Goal: Check status: Check status

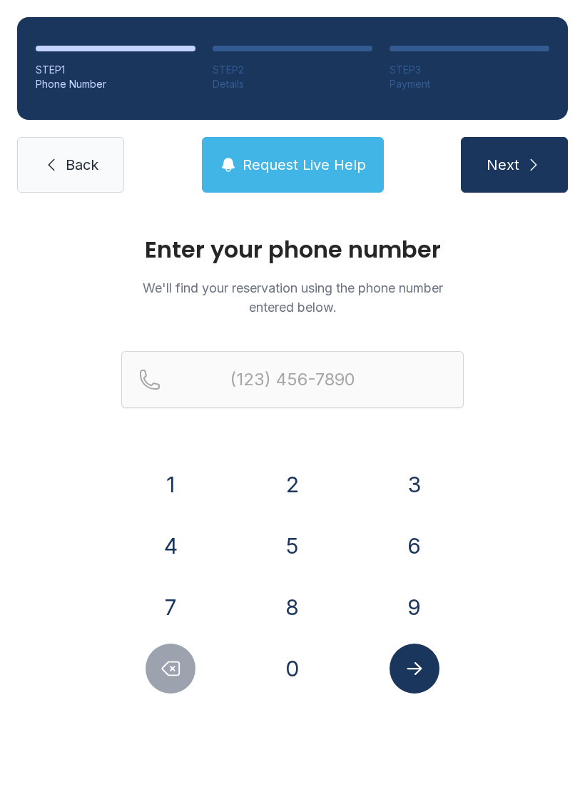
click at [178, 545] on button "4" at bounding box center [171, 546] width 50 height 50
click at [300, 651] on button "0" at bounding box center [293, 668] width 50 height 50
click at [163, 597] on button "7" at bounding box center [171, 607] width 50 height 50
click at [158, 536] on button "4" at bounding box center [171, 546] width 50 height 50
click at [428, 479] on button "3" at bounding box center [415, 484] width 50 height 50
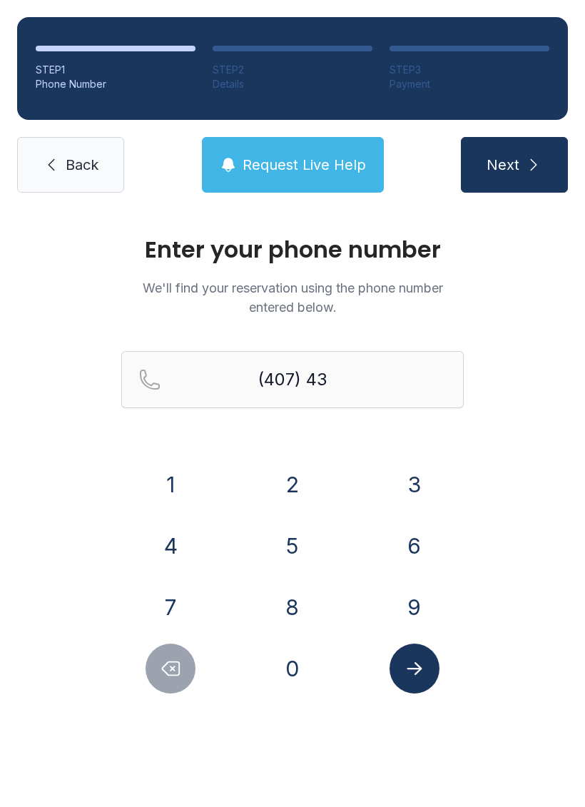
click at [162, 601] on button "7" at bounding box center [171, 607] width 50 height 50
click at [293, 469] on button "2" at bounding box center [293, 484] width 50 height 50
click at [159, 546] on button "4" at bounding box center [171, 546] width 50 height 50
click at [300, 539] on button "5" at bounding box center [293, 546] width 50 height 50
click at [305, 477] on button "2" at bounding box center [293, 484] width 50 height 50
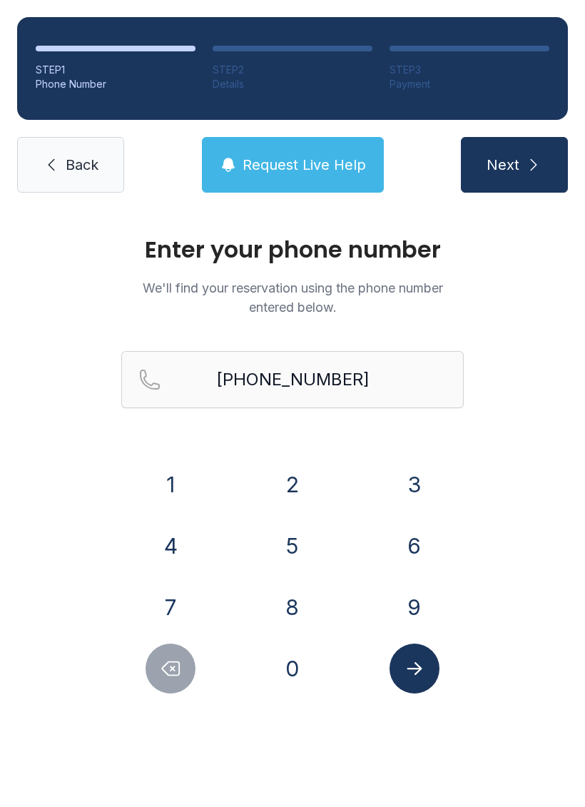
click at [167, 668] on icon "Delete number" at bounding box center [170, 668] width 21 height 21
click at [166, 668] on icon "Delete number" at bounding box center [170, 668] width 21 height 21
click at [162, 678] on icon "Delete number" at bounding box center [170, 668] width 21 height 21
click at [173, 611] on button "7" at bounding box center [171, 607] width 50 height 50
click at [285, 549] on button "5" at bounding box center [293, 546] width 50 height 50
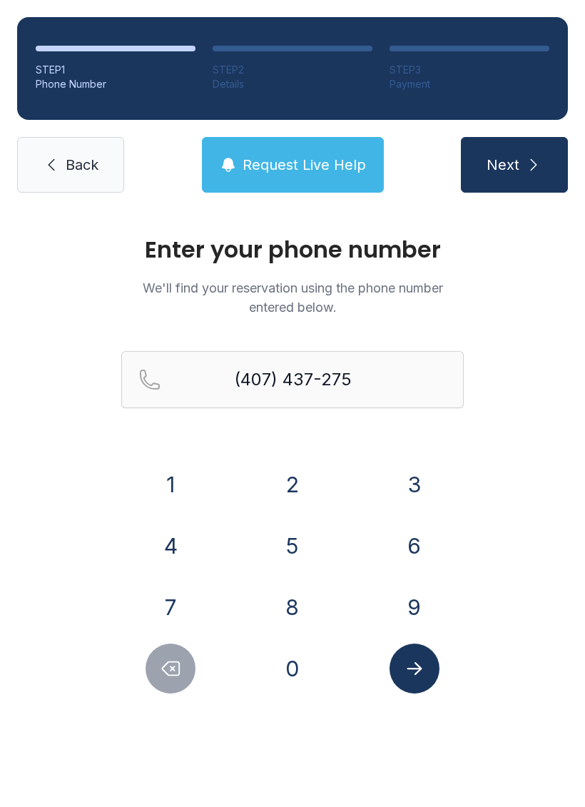
click at [292, 498] on button "2" at bounding box center [293, 484] width 50 height 50
type input "[PHONE_NUMBER]"
click at [434, 675] on button "Submit lookup form" at bounding box center [415, 668] width 50 height 50
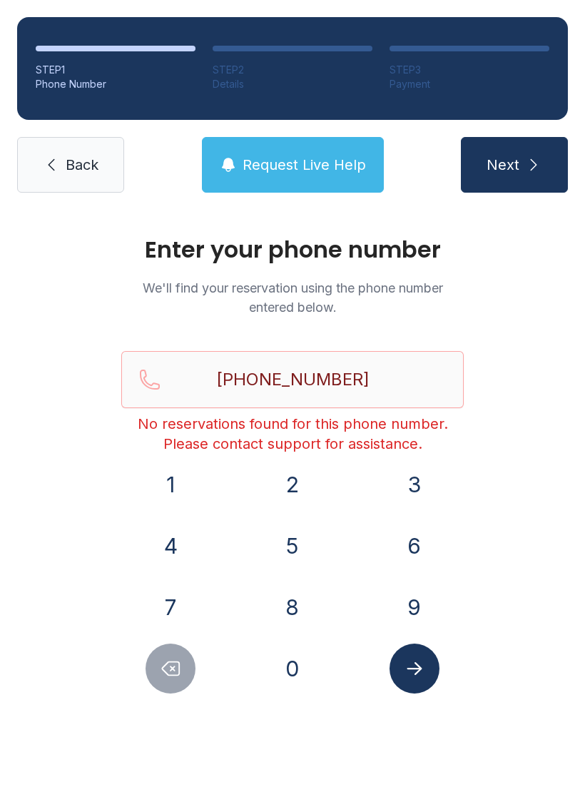
click at [255, 190] on button "Request Live Help" at bounding box center [293, 165] width 182 height 56
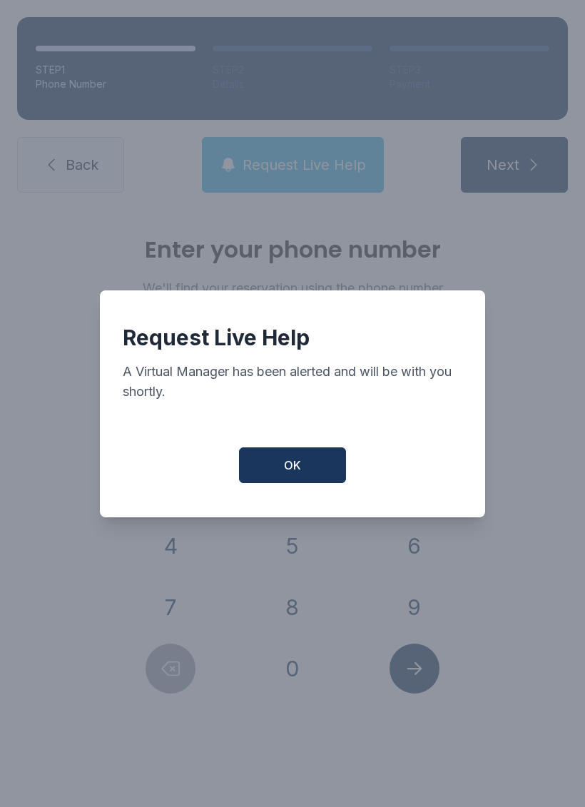
click at [277, 457] on button "OK" at bounding box center [292, 465] width 107 height 36
